Goal: Task Accomplishment & Management: Complete application form

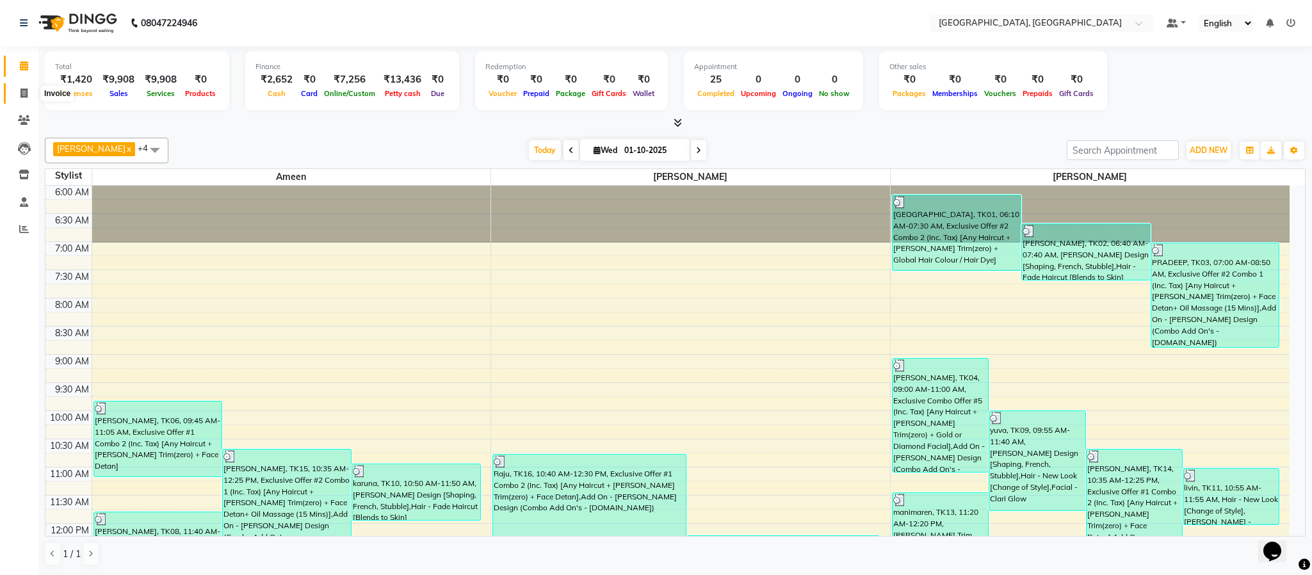
click at [21, 90] on icon at bounding box center [23, 93] width 7 height 10
select select "4977"
select select "service"
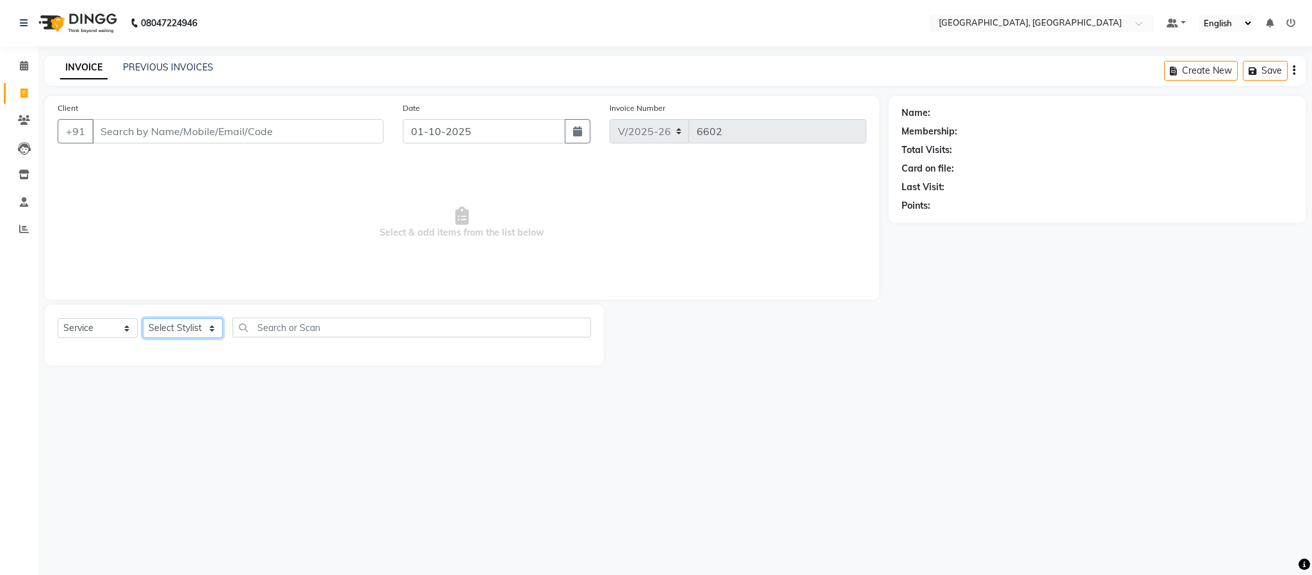
click at [185, 331] on select "Select Stylist Ameen House Keeping Istekar McKingstown [PERSON_NAME] Prathiswar…" at bounding box center [183, 328] width 80 height 20
select select "84531"
click at [143, 319] on select "Select Stylist Ameen House Keeping Istekar McKingstown [PERSON_NAME] Prathiswar…" at bounding box center [183, 328] width 80 height 20
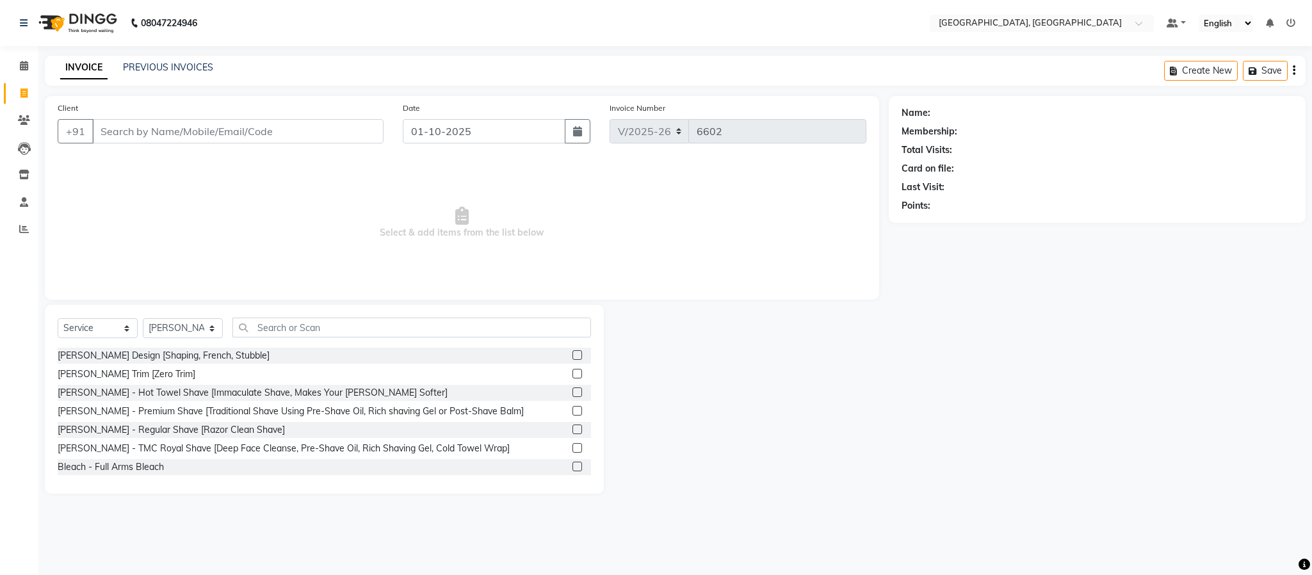
click at [573, 352] on label at bounding box center [578, 355] width 10 height 10
click at [573, 352] on input "checkbox" at bounding box center [577, 356] width 8 height 8
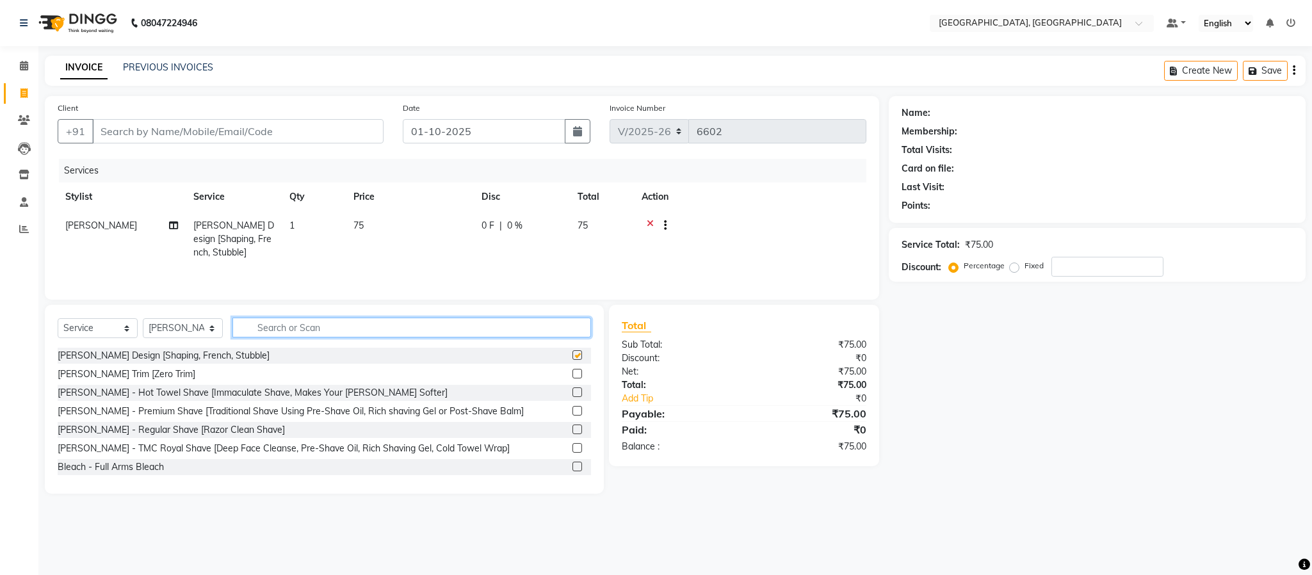
click at [567, 329] on input "text" at bounding box center [411, 328] width 359 height 20
checkbox input "false"
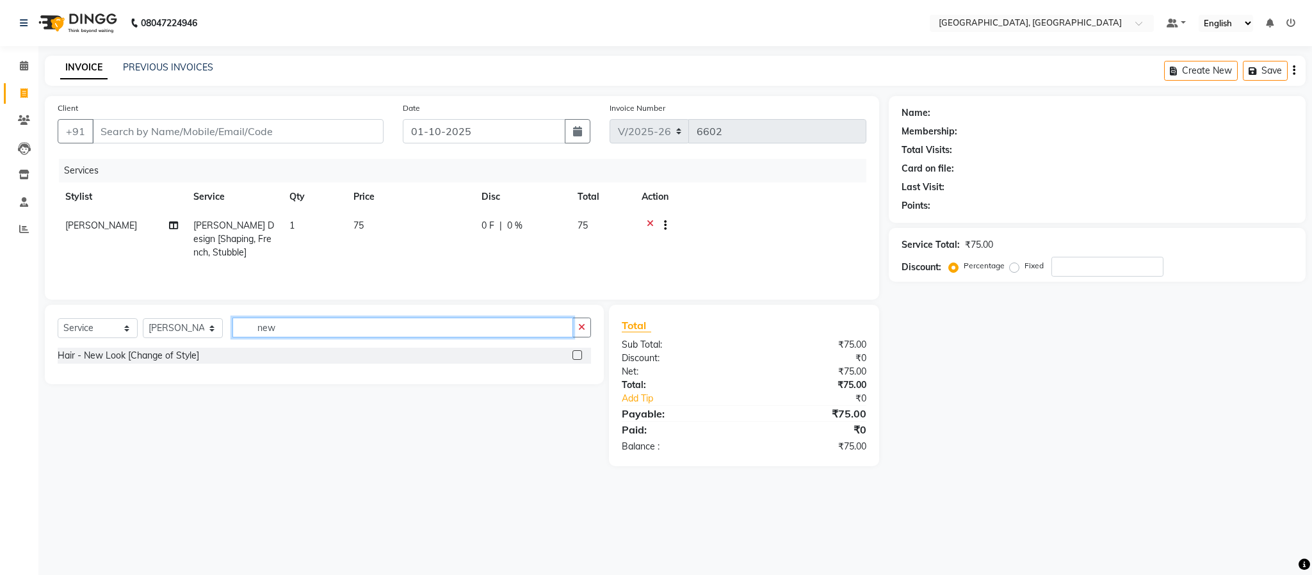
type input "new"
click at [574, 360] on label at bounding box center [578, 355] width 10 height 10
click at [574, 360] on input "checkbox" at bounding box center [577, 356] width 8 height 8
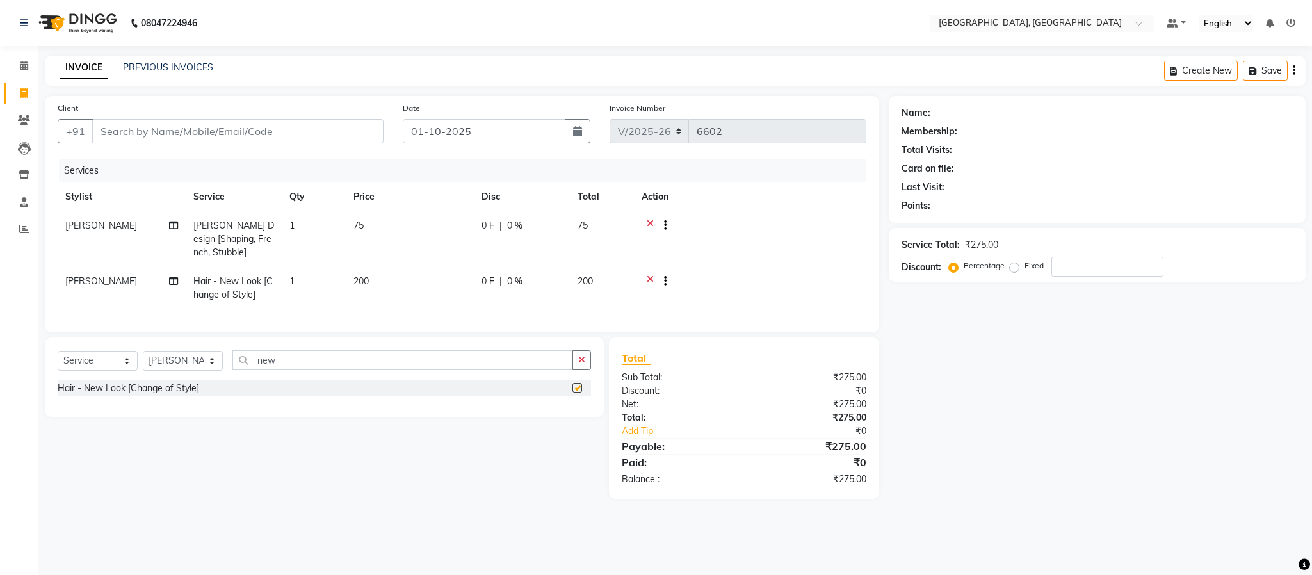
checkbox input "false"
click at [266, 125] on input "Client" at bounding box center [237, 131] width 291 height 24
type input "8"
type input "0"
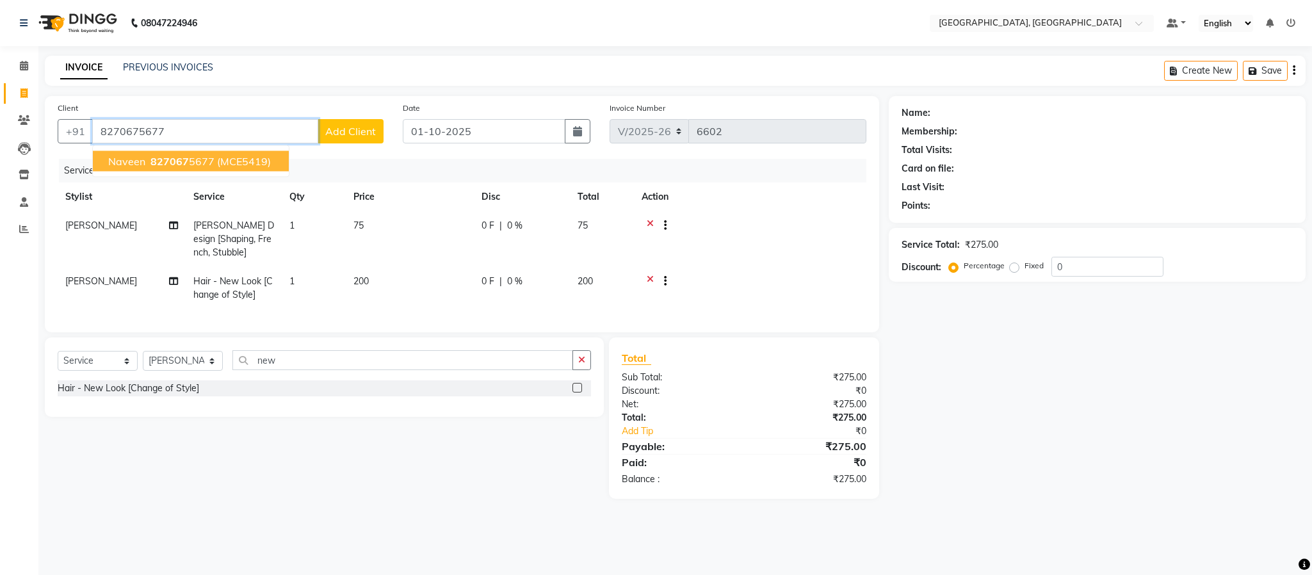
type input "8270675677"
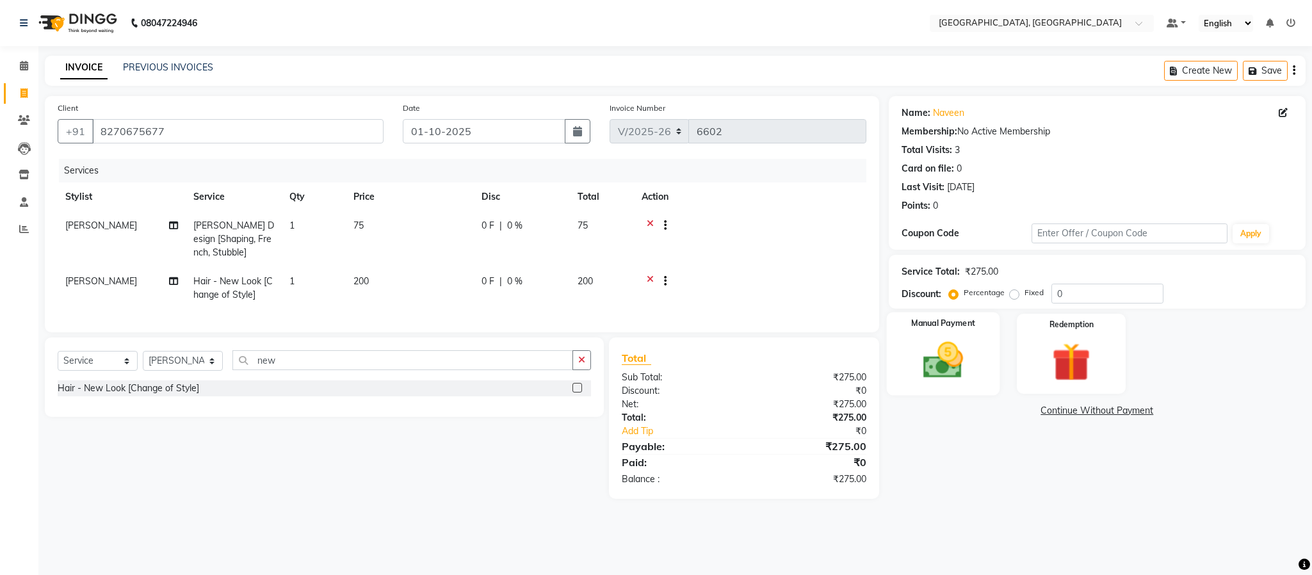
click at [942, 359] on img at bounding box center [943, 360] width 65 height 46
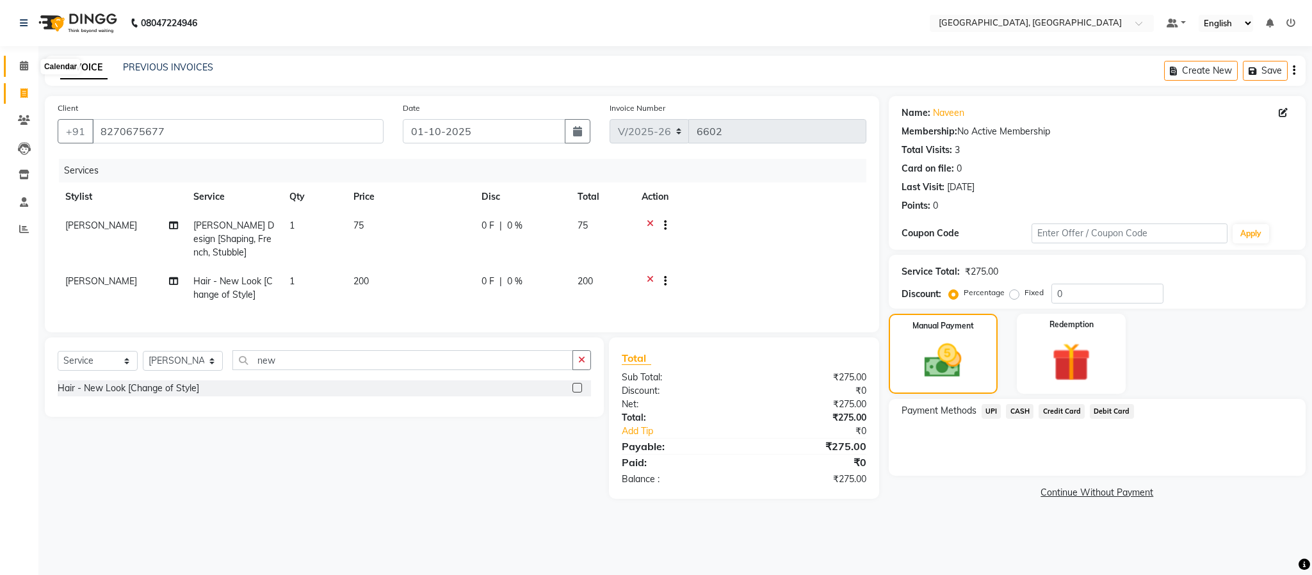
click at [21, 62] on icon at bounding box center [24, 66] width 8 height 10
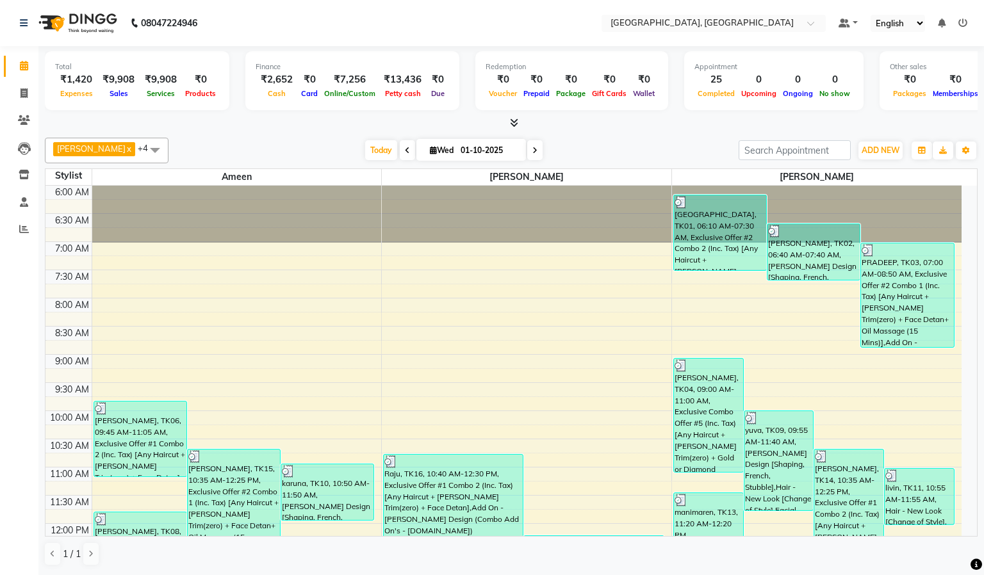
click at [364, 174] on div "[PERSON_NAME] x [PERSON_NAME] x Kasim x +4 Select All Ameen Istekar McKingstown…" at bounding box center [511, 352] width 932 height 439
click at [366, 175] on span "Ameen" at bounding box center [236, 177] width 289 height 16
click at [369, 174] on span "Ameen" at bounding box center [236, 177] width 289 height 16
click at [370, 173] on span "Ameen" at bounding box center [236, 177] width 289 height 16
click at [371, 173] on span "Ameen" at bounding box center [236, 177] width 289 height 16
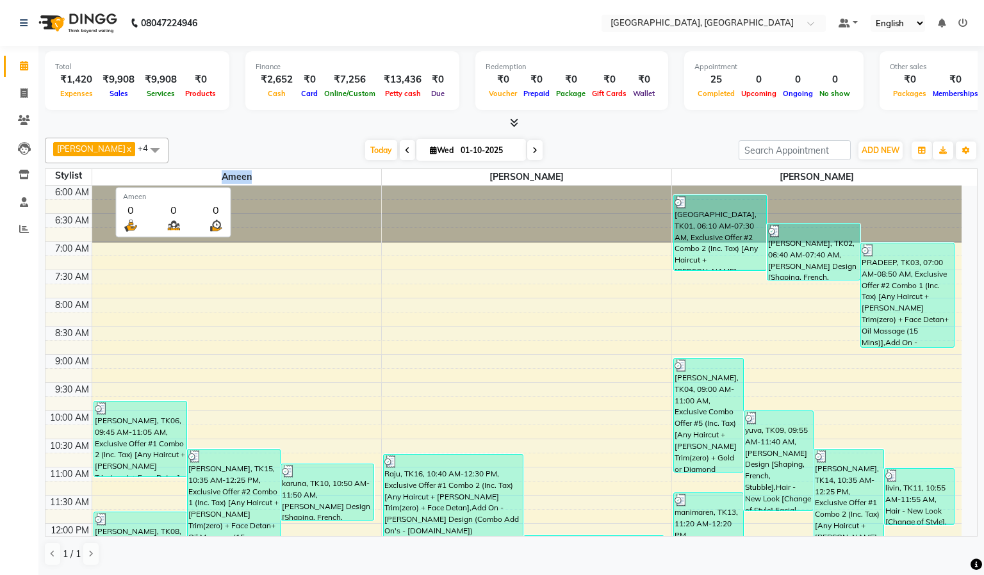
click at [371, 173] on span "Ameen" at bounding box center [236, 177] width 289 height 16
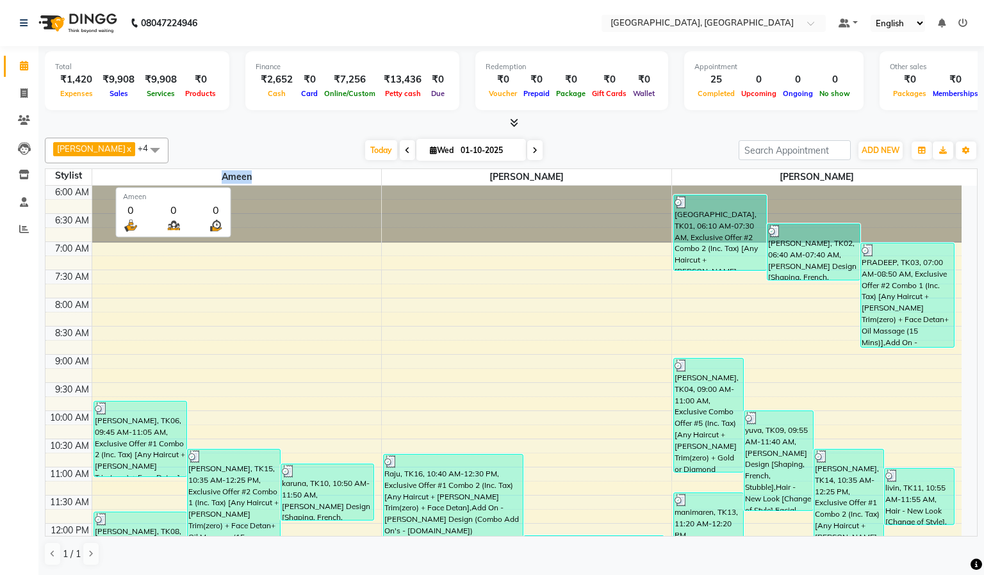
click at [371, 173] on span "Ameen" at bounding box center [236, 177] width 289 height 16
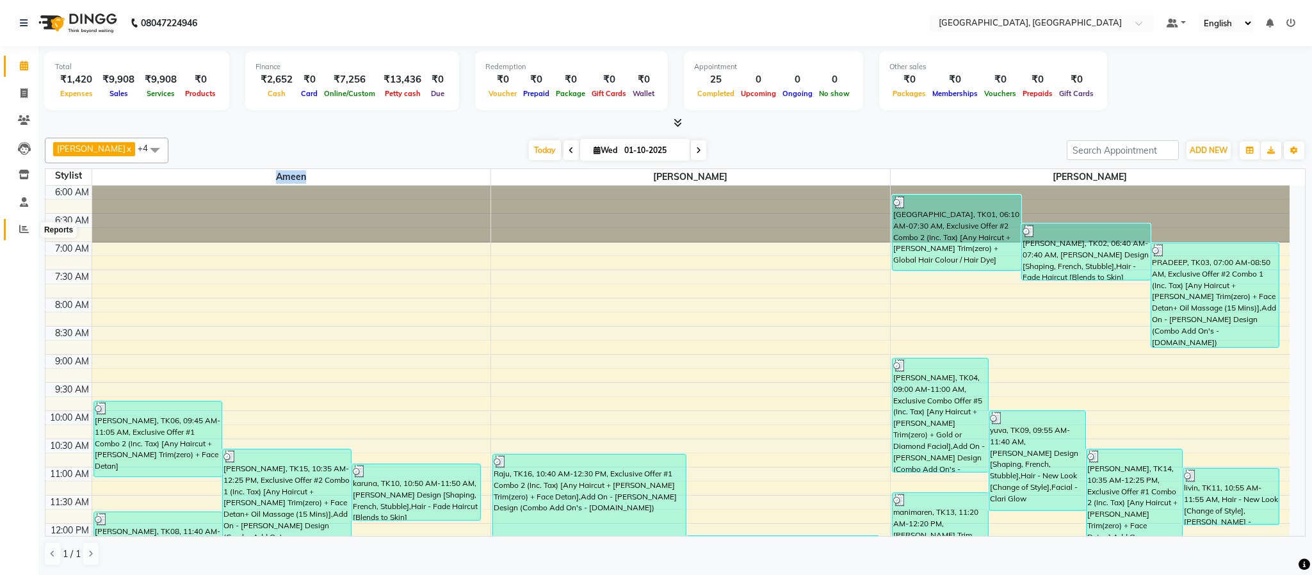
click at [23, 222] on span at bounding box center [24, 229] width 22 height 15
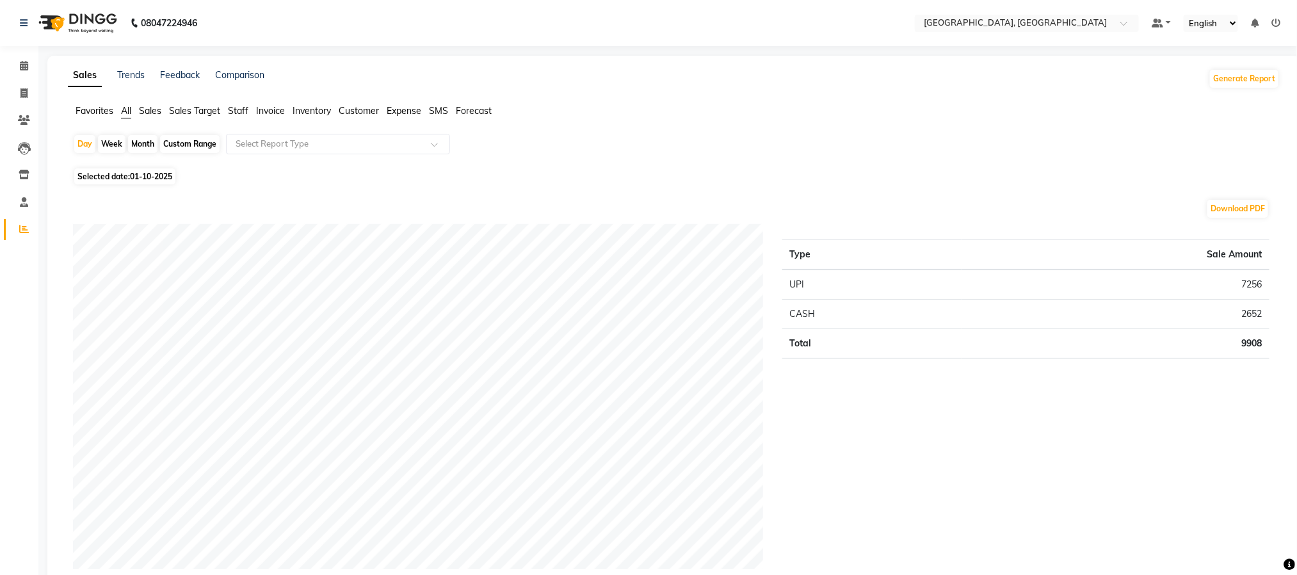
click at [236, 108] on span "Staff" at bounding box center [238, 111] width 20 height 12
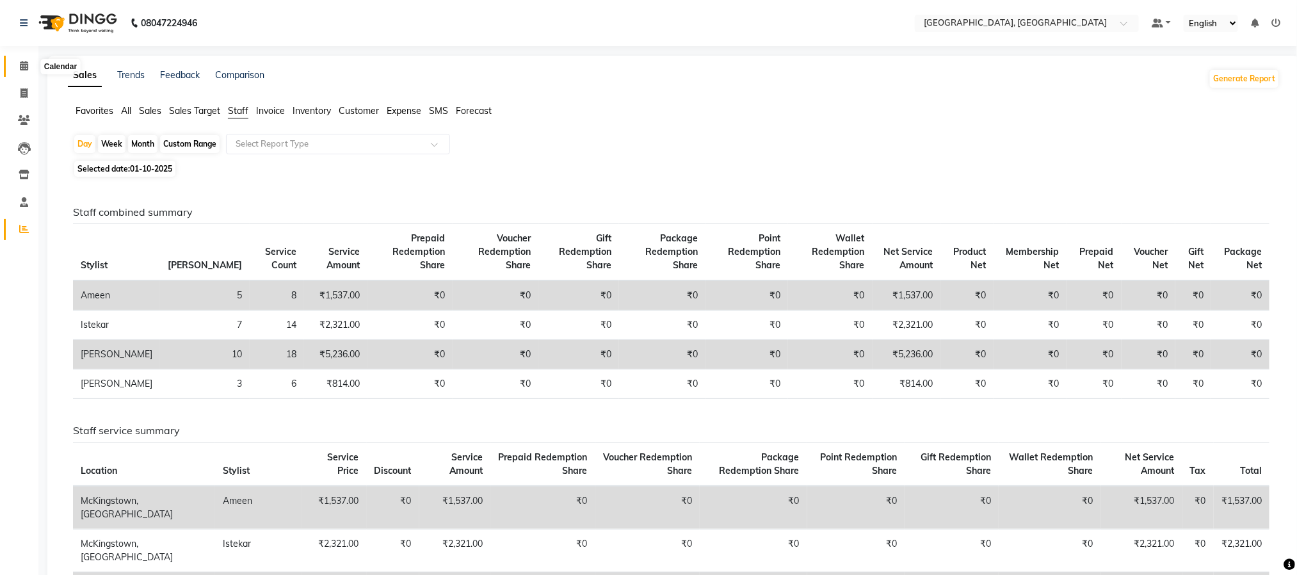
click at [22, 70] on icon at bounding box center [24, 66] width 8 height 10
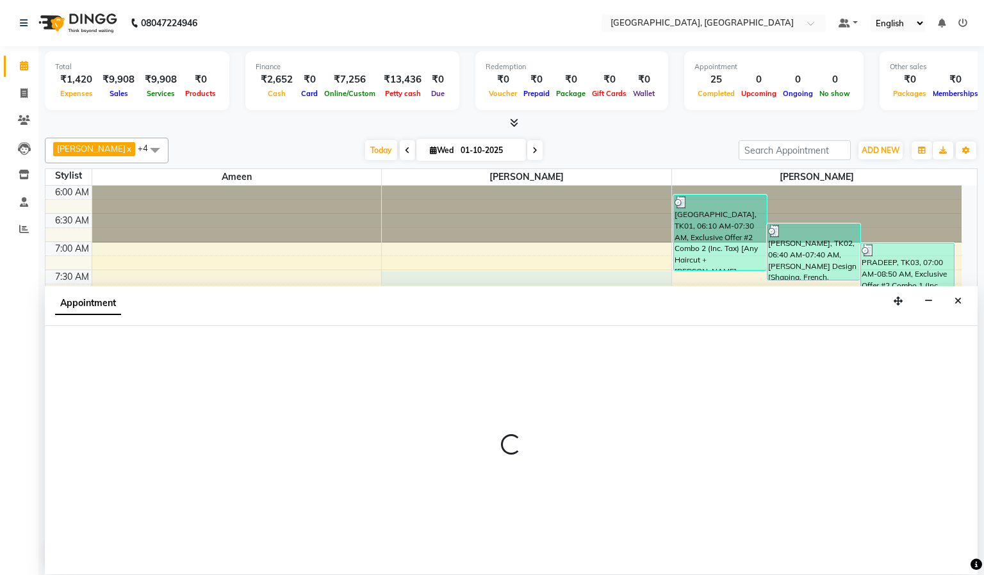
click at [630, 287] on div "Appointment" at bounding box center [511, 306] width 932 height 40
select select "66371"
select select "tentative"
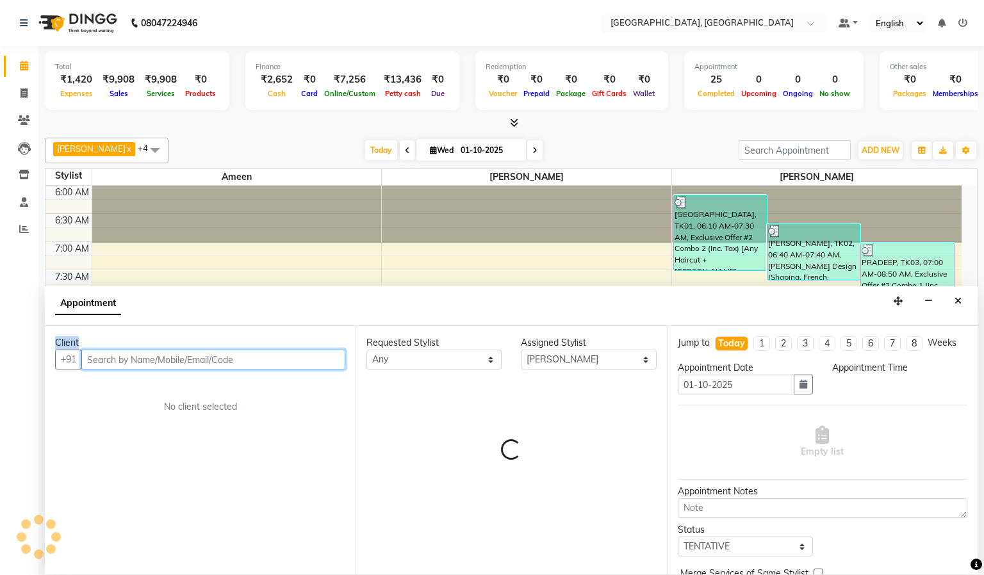
click at [630, 287] on div "Appointment" at bounding box center [511, 306] width 932 height 40
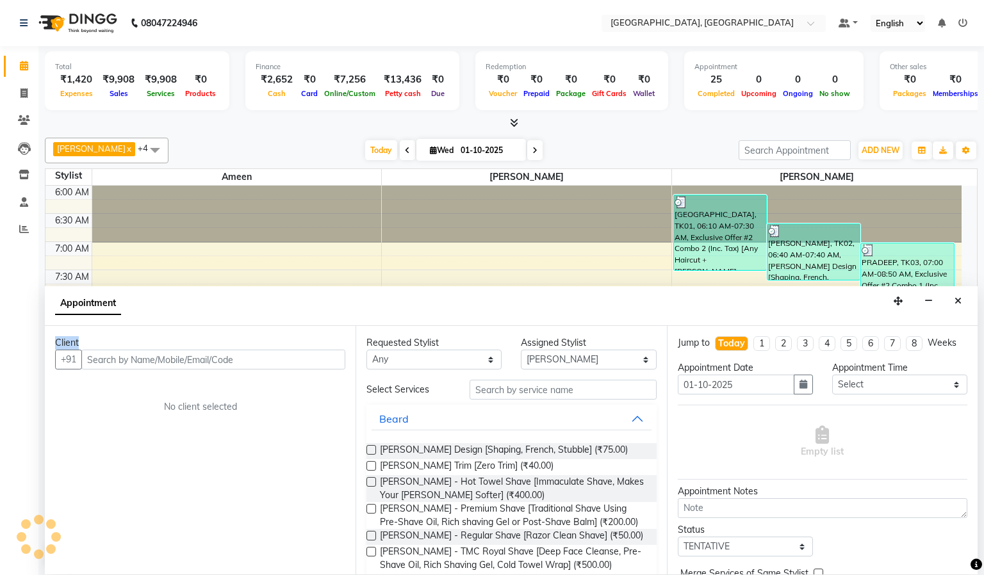
click at [630, 287] on div "Appointment" at bounding box center [511, 306] width 932 height 40
drag, startPoint x: 630, startPoint y: 287, endPoint x: 630, endPoint y: 297, distance: 9.6
click at [630, 293] on div "Appointment" at bounding box center [511, 306] width 932 height 40
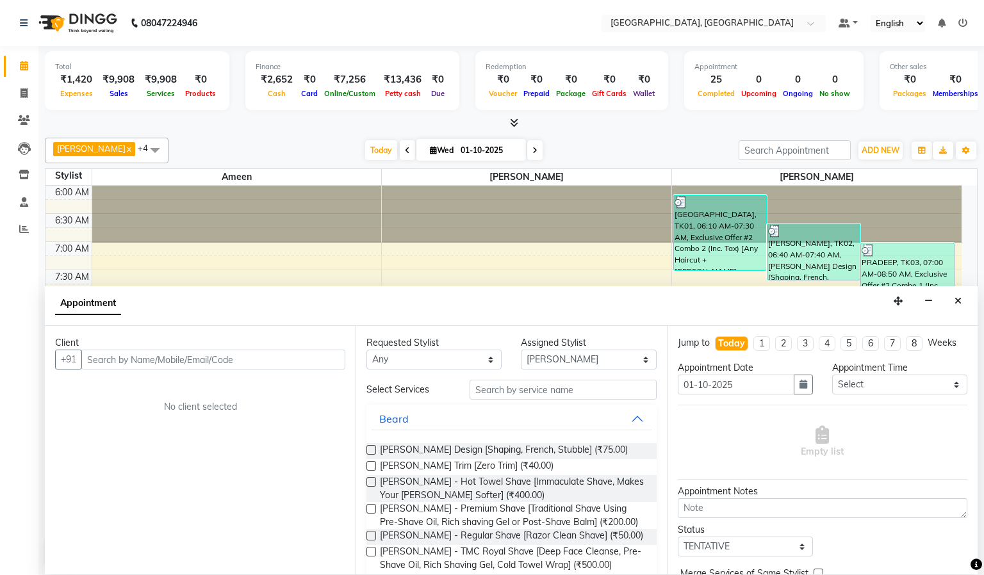
click at [630, 297] on div "Appointment" at bounding box center [511, 306] width 932 height 40
drag, startPoint x: 630, startPoint y: 297, endPoint x: 655, endPoint y: 254, distance: 49.6
click at [656, 252] on div "[PERSON_NAME] x [PERSON_NAME] x Kasim x +4 Select All Ameen Istekar McKingstown…" at bounding box center [511, 352] width 932 height 439
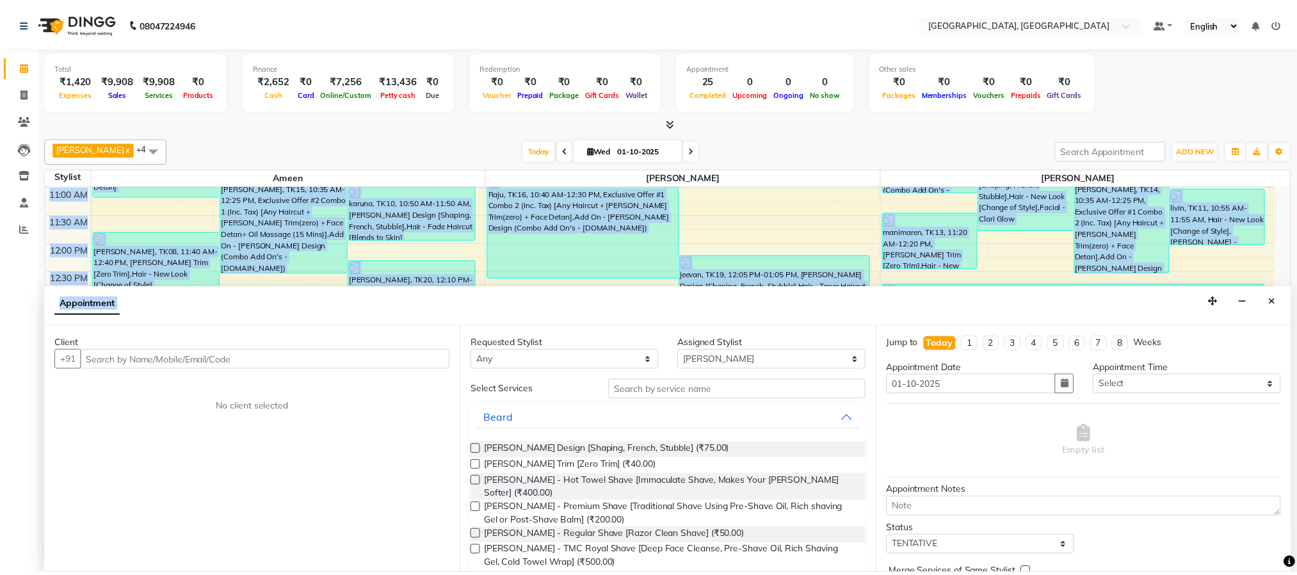
scroll to position [571, 0]
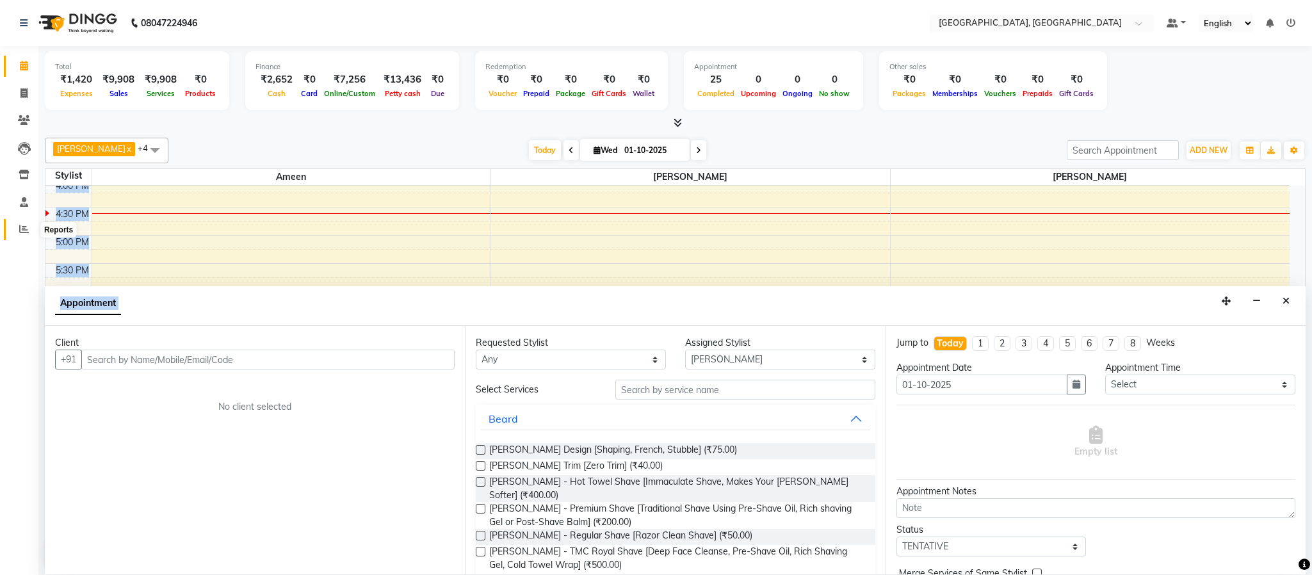
click at [25, 227] on icon at bounding box center [24, 229] width 10 height 10
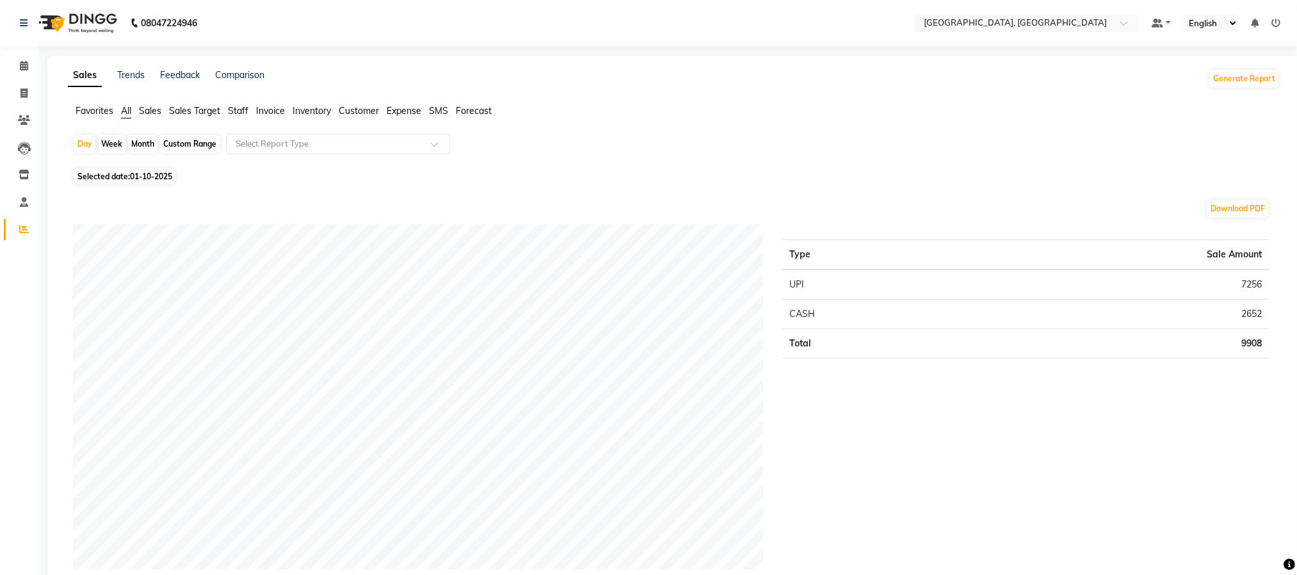
click at [237, 113] on span "Staff" at bounding box center [238, 111] width 20 height 12
